Goal: Information Seeking & Learning: Learn about a topic

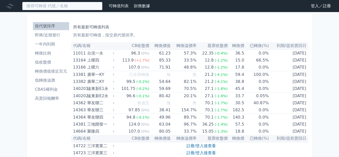
click at [84, 6] on input at bounding box center [62, 6] width 80 height 9
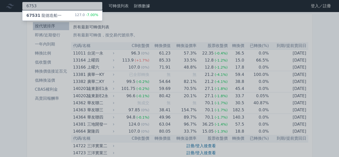
type input "6753"
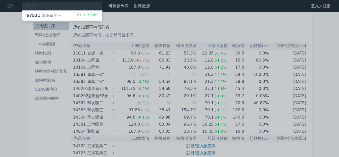
click at [85, 14] on div "127.0 -7.00%" at bounding box center [87, 16] width 24 height 6
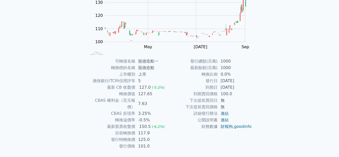
scroll to position [75, 0]
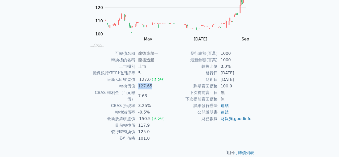
drag, startPoint x: 138, startPoint y: 86, endPoint x: 155, endPoint y: 85, distance: 17.8
click at [155, 85] on td "127.65" at bounding box center [152, 86] width 34 height 7
drag, startPoint x: 137, startPoint y: 122, endPoint x: 156, endPoint y: 119, distance: 19.0
click at [156, 122] on td "117.9" at bounding box center [152, 125] width 34 height 7
click at [19, 60] on div "可轉債列表 財務數據 可轉債列表 財務數據 登入／註冊 登入／註冊 可轉債列表 › 67531 龍德造船一 67531 龍德造船一 可轉債詳細資訊 Zoom …" at bounding box center [169, 44] width 339 height 239
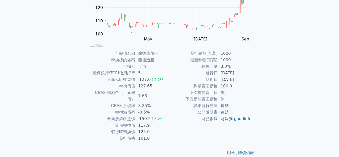
scroll to position [0, 0]
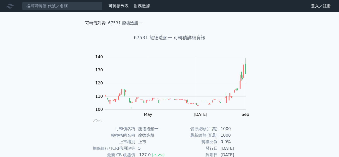
click at [96, 24] on link "可轉債列表" at bounding box center [95, 23] width 20 height 5
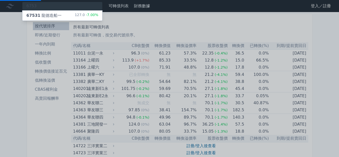
click at [13, 41] on div at bounding box center [169, 78] width 339 height 157
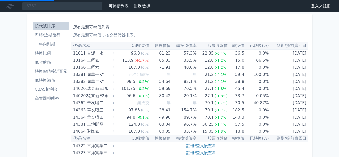
click at [54, 37] on li "即將/近期發行" at bounding box center [51, 35] width 36 height 6
click at [55, 35] on li "即將/近期發行" at bounding box center [51, 35] width 36 height 6
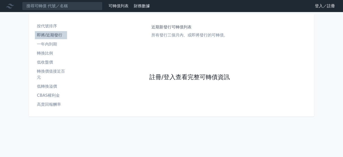
click at [195, 76] on link "註冊/登入查看完整可轉債資訊" at bounding box center [189, 77] width 80 height 8
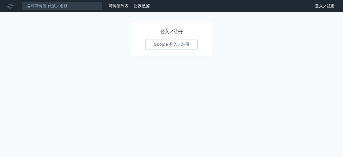
click at [171, 51] on div "登入／註冊 Google 登入／註冊" at bounding box center [171, 39] width 80 height 34
click at [174, 45] on link "Google 登入／註冊" at bounding box center [171, 44] width 52 height 11
click at [11, 8] on icon at bounding box center [10, 6] width 8 height 5
click at [114, 7] on link "可轉債列表" at bounding box center [118, 6] width 20 height 5
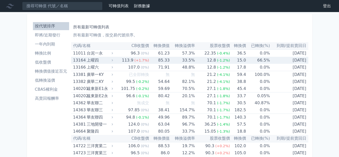
click at [53, 34] on li "即將/近期發行" at bounding box center [51, 35] width 36 height 6
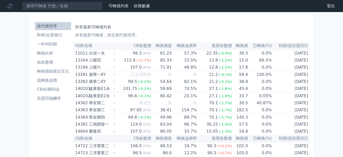
click at [40, 33] on li "即將/近期發行" at bounding box center [53, 35] width 36 height 6
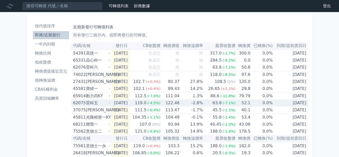
click at [87, 103] on div "雷科五" at bounding box center [97, 102] width 23 height 7
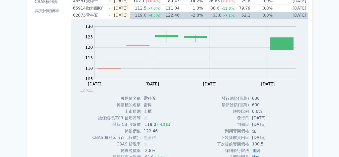
scroll to position [75, 0]
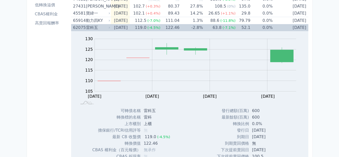
click at [96, 27] on div "雷科五" at bounding box center [97, 27] width 23 height 7
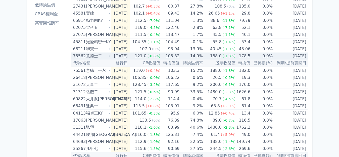
click at [101, 54] on div "意德士二" at bounding box center [97, 55] width 23 height 7
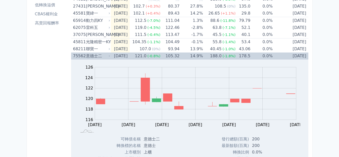
click at [81, 56] on div "75562" at bounding box center [79, 55] width 12 height 7
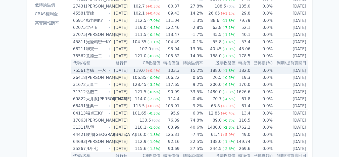
click at [100, 72] on div "意德士一永" at bounding box center [97, 70] width 23 height 7
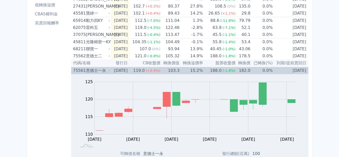
click at [106, 73] on div "意德士一永" at bounding box center [97, 70] width 23 height 7
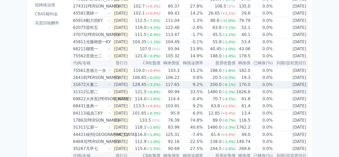
click at [96, 84] on div "大量二" at bounding box center [97, 84] width 23 height 7
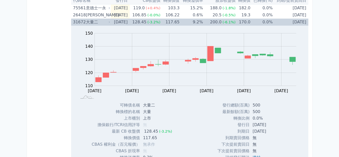
scroll to position [125, 0]
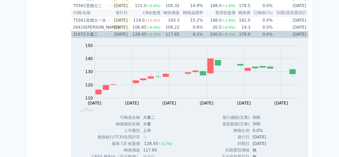
click at [106, 33] on div "大量二" at bounding box center [97, 34] width 23 height 7
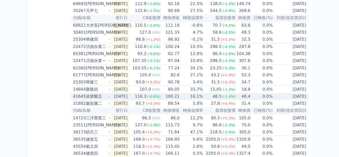
scroll to position [221, 0]
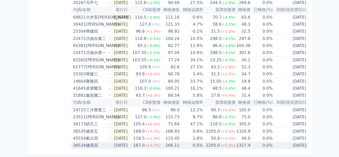
click at [91, 146] on div "健策四" at bounding box center [97, 145] width 23 height 7
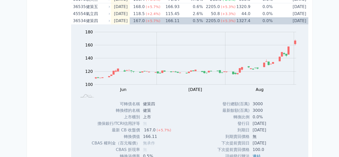
scroll to position [372, 0]
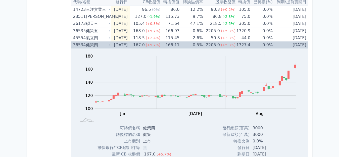
click at [103, 45] on div "健策四" at bounding box center [97, 44] width 23 height 7
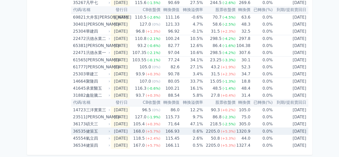
click at [97, 133] on div "健策五" at bounding box center [97, 131] width 23 height 7
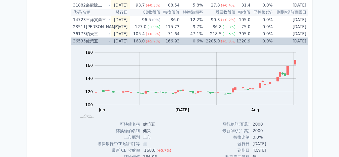
scroll to position [309, 0]
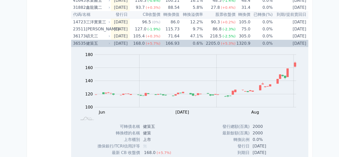
click at [104, 42] on div "健策五" at bounding box center [97, 43] width 23 height 7
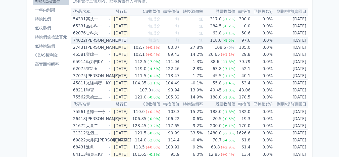
scroll to position [25, 0]
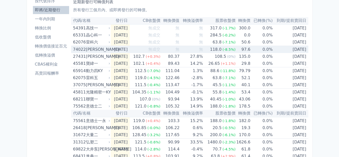
click at [104, 48] on div "[PERSON_NAME]" at bounding box center [97, 49] width 23 height 7
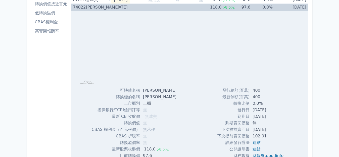
scroll to position [0, 0]
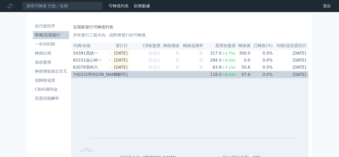
click at [96, 74] on div "[PERSON_NAME]" at bounding box center [97, 74] width 23 height 7
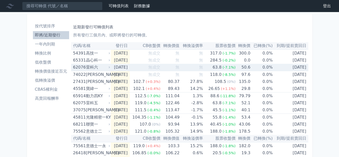
click at [100, 65] on div "雷科六" at bounding box center [97, 67] width 23 height 7
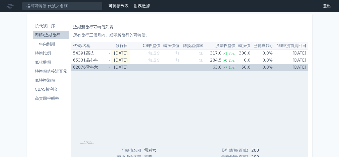
click at [100, 66] on div "雷科六" at bounding box center [97, 67] width 23 height 7
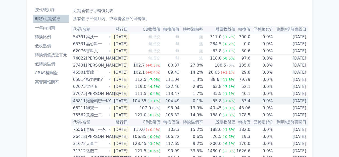
scroll to position [25, 0]
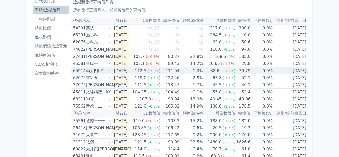
click at [101, 69] on div "動力四KY" at bounding box center [97, 70] width 23 height 7
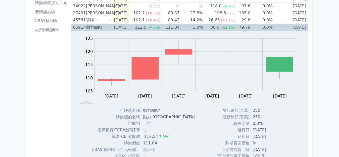
scroll to position [75, 0]
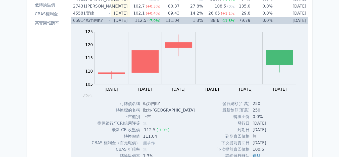
click at [106, 20] on div "動力四KY" at bounding box center [97, 20] width 23 height 7
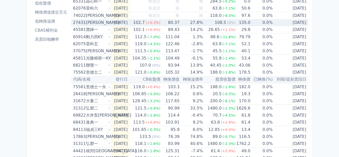
scroll to position [50, 0]
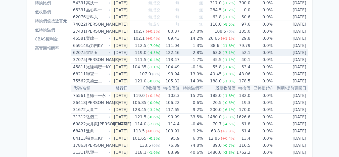
click at [104, 55] on div "雷科五" at bounding box center [97, 52] width 23 height 7
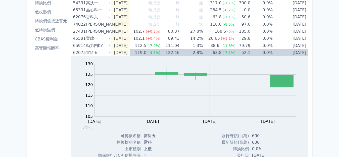
scroll to position [0, 0]
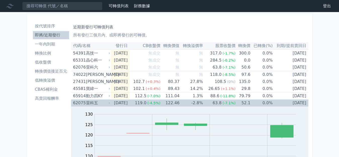
click at [97, 101] on div "雷科五" at bounding box center [97, 102] width 23 height 7
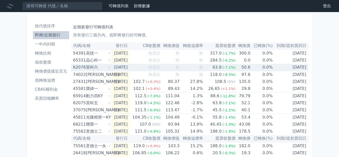
click at [99, 67] on div "雷科六" at bounding box center [97, 67] width 23 height 7
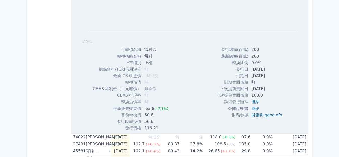
scroll to position [50, 0]
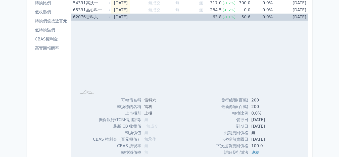
click at [102, 17] on div "雷科六" at bounding box center [97, 17] width 23 height 7
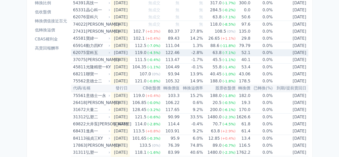
click at [99, 52] on div "雷科五" at bounding box center [97, 52] width 23 height 7
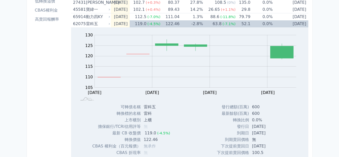
scroll to position [75, 0]
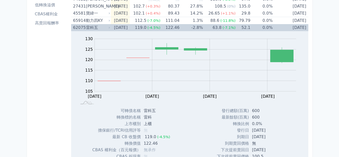
click at [102, 26] on div "雷科五" at bounding box center [97, 27] width 23 height 7
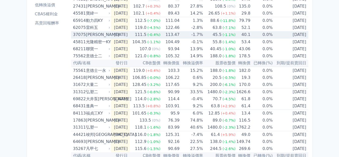
click at [100, 33] on div "[PERSON_NAME]" at bounding box center [97, 34] width 23 height 7
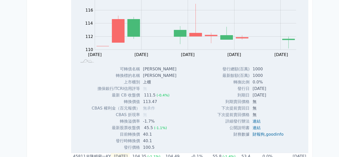
scroll to position [100, 0]
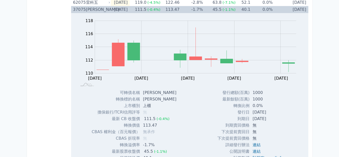
click at [99, 10] on div "[PERSON_NAME]" at bounding box center [97, 9] width 23 height 7
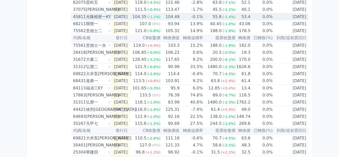
click at [103, 18] on div "光隆精密一KY" at bounding box center [97, 16] width 23 height 7
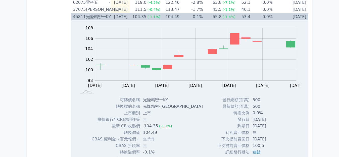
click at [105, 18] on div "光隆精密一KY" at bounding box center [97, 16] width 23 height 7
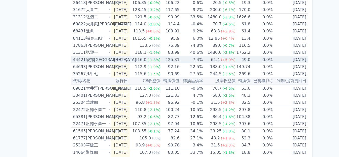
scroll to position [151, 0]
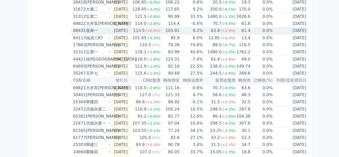
click at [101, 31] on div "進典一" at bounding box center [97, 30] width 23 height 7
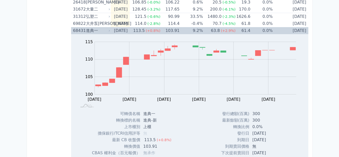
click at [101, 30] on div "進典一" at bounding box center [97, 30] width 23 height 7
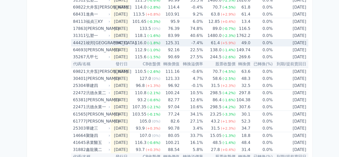
scroll to position [176, 0]
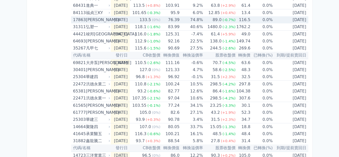
click at [98, 19] on div "[PERSON_NAME]" at bounding box center [97, 19] width 23 height 7
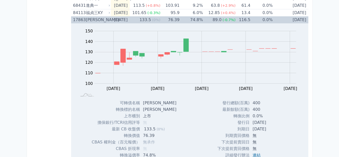
click at [99, 19] on div "[PERSON_NAME]" at bounding box center [97, 19] width 23 height 7
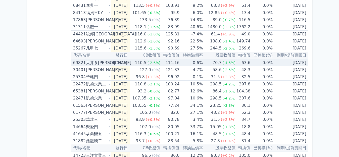
click at [103, 63] on div "大井泵[PERSON_NAME]" at bounding box center [97, 62] width 23 height 7
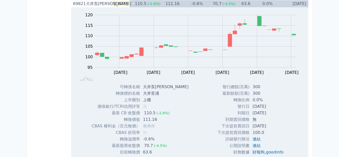
scroll to position [226, 0]
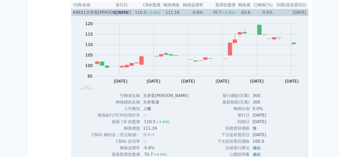
click at [97, 14] on div "大井泵[PERSON_NAME]" at bounding box center [97, 12] width 23 height 7
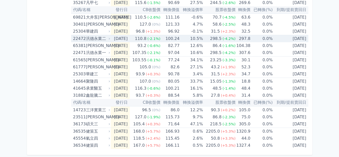
click at [101, 39] on div "汎德永業二" at bounding box center [97, 38] width 23 height 7
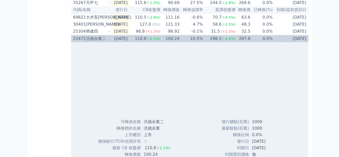
scroll to position [226, 0]
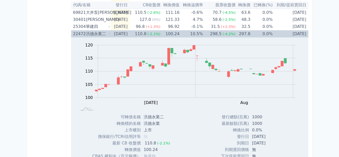
click at [103, 34] on div "汎德永業二" at bounding box center [97, 33] width 23 height 7
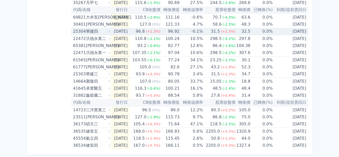
scroll to position [221, 0]
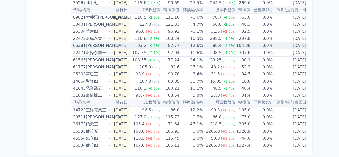
click at [95, 45] on div "[PERSON_NAME]" at bounding box center [97, 45] width 23 height 7
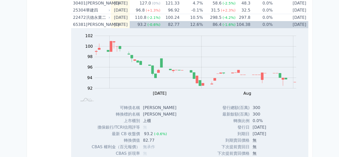
scroll to position [251, 0]
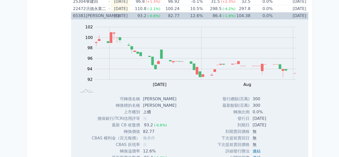
click at [91, 16] on div "[PERSON_NAME]" at bounding box center [97, 15] width 23 height 7
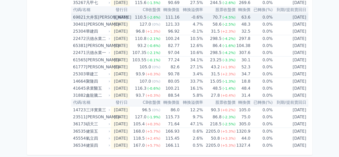
scroll to position [221, 0]
